Goal: Download file/media

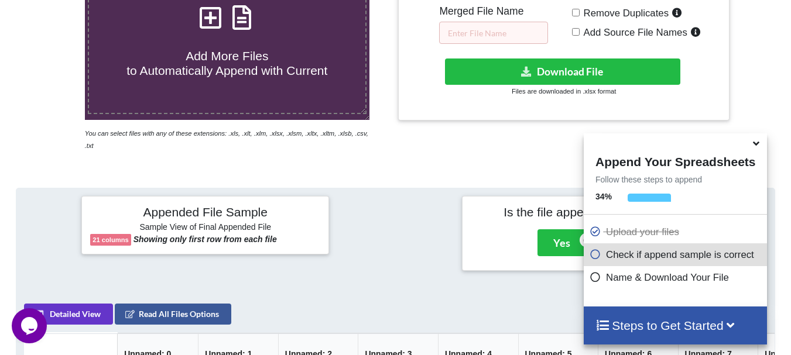
scroll to position [221, 0]
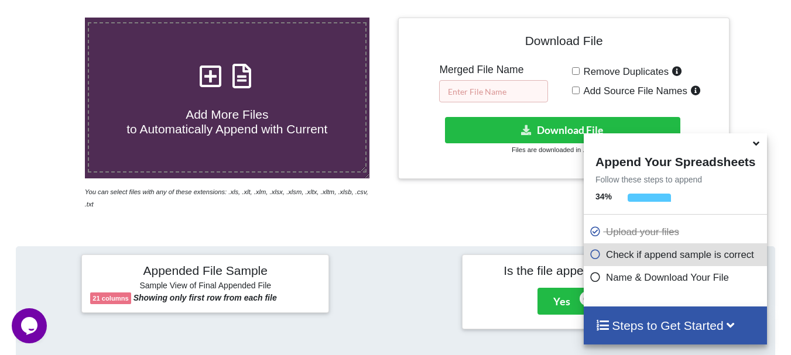
click at [468, 89] on input "text" at bounding box center [493, 91] width 109 height 22
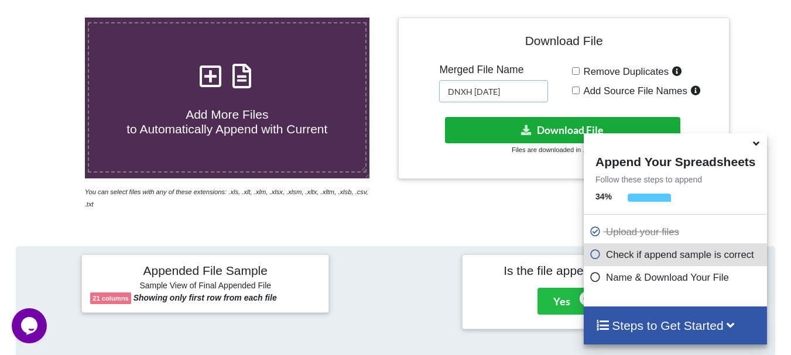
type input "DNXH [DATE]"
click at [495, 129] on button "Download File" at bounding box center [562, 130] width 235 height 26
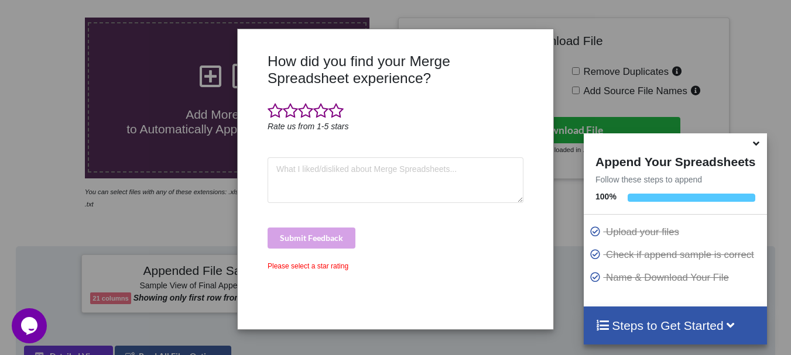
click at [754, 145] on icon at bounding box center [756, 141] width 12 height 11
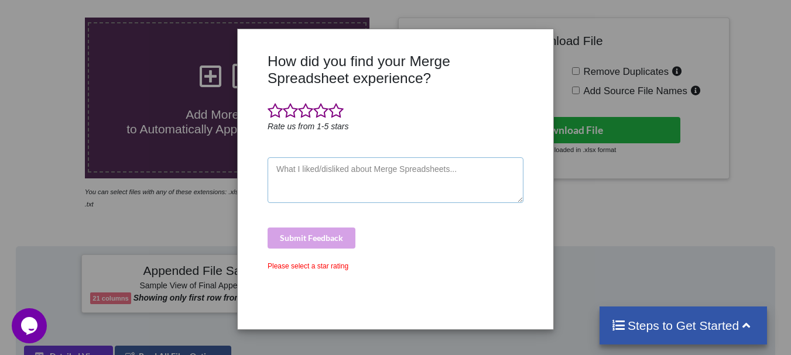
click at [295, 177] on textarea at bounding box center [396, 180] width 256 height 46
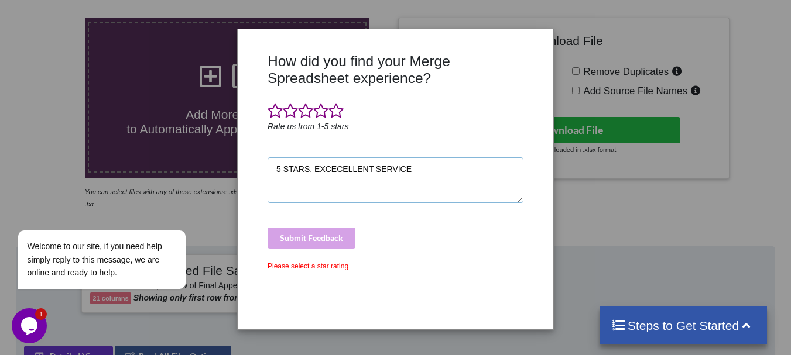
type textarea "5 STARS, EXCECELLENT SERVICE"
click at [295, 237] on div "Submit Feedback" at bounding box center [396, 238] width 256 height 21
click at [335, 112] on span at bounding box center [335, 111] width 15 height 16
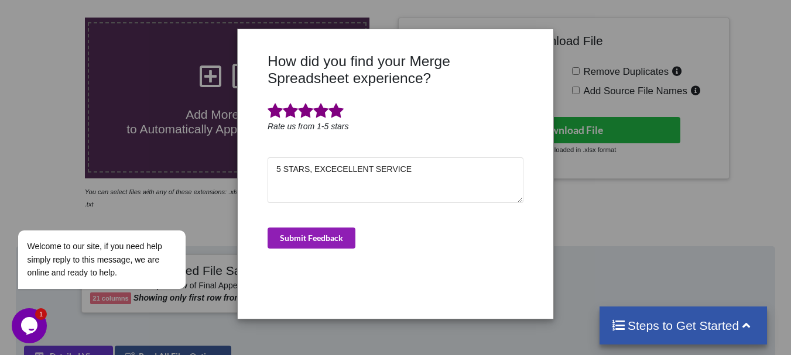
click at [309, 237] on button "Submit Feedback" at bounding box center [312, 238] width 88 height 21
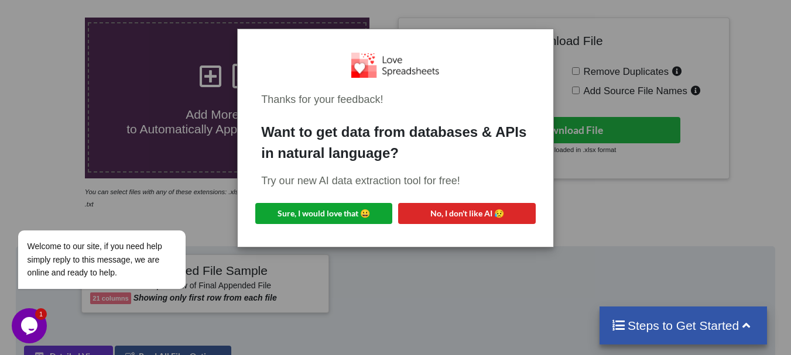
click at [349, 203] on button "Sure, I would love that 😀" at bounding box center [323, 213] width 137 height 21
click at [603, 104] on div "Thanks for your feedback! Want to get data from databases & APIs in natural lan…" at bounding box center [395, 177] width 791 height 355
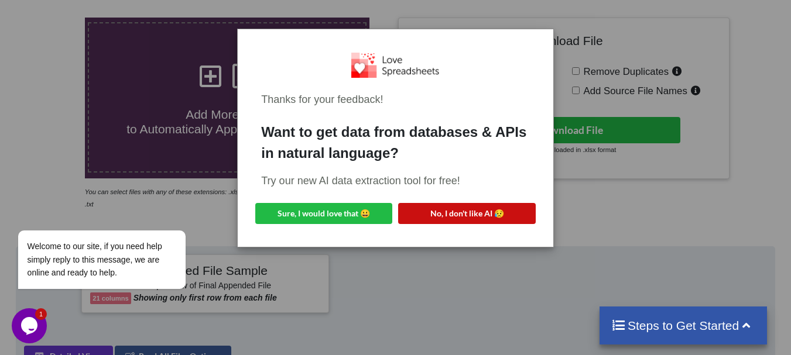
click at [503, 203] on button "No, I don't like AI 😥" at bounding box center [466, 213] width 137 height 21
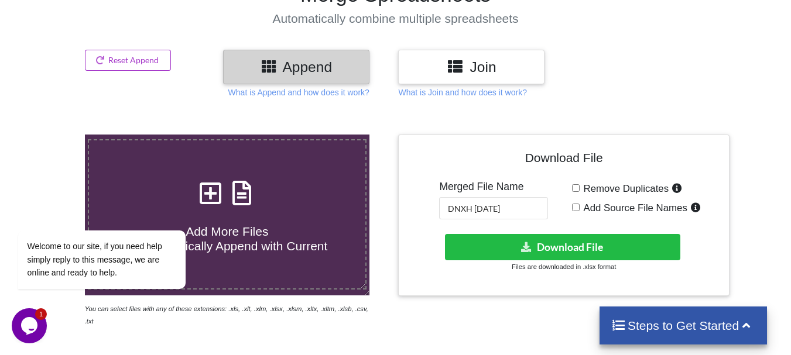
scroll to position [46, 0]
